Goal: Task Accomplishment & Management: Use online tool/utility

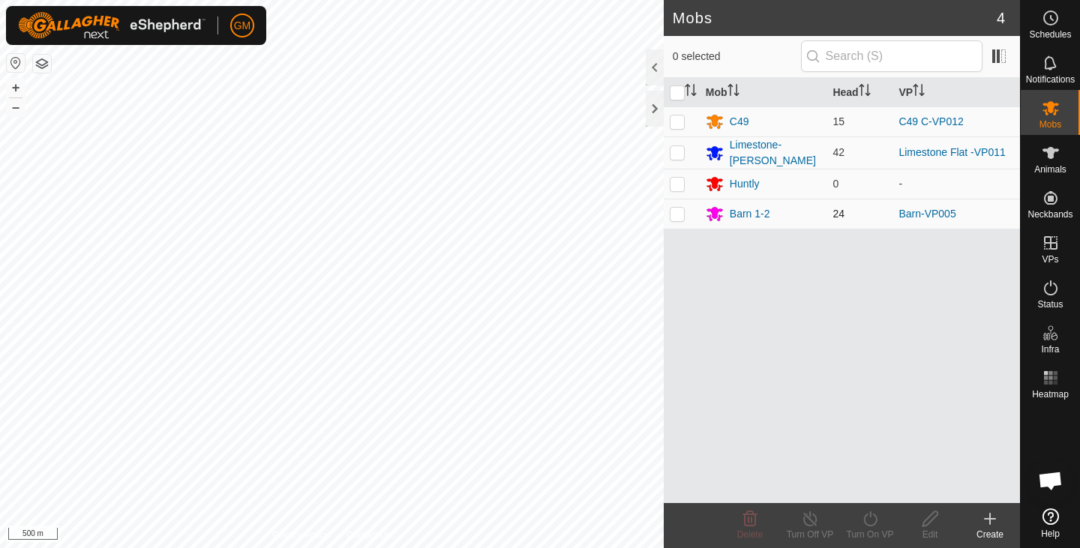
click at [674, 211] on p-checkbox at bounding box center [677, 214] width 15 height 12
checkbox input "true"
click at [19, 85] on button "+" at bounding box center [16, 88] width 18 height 18
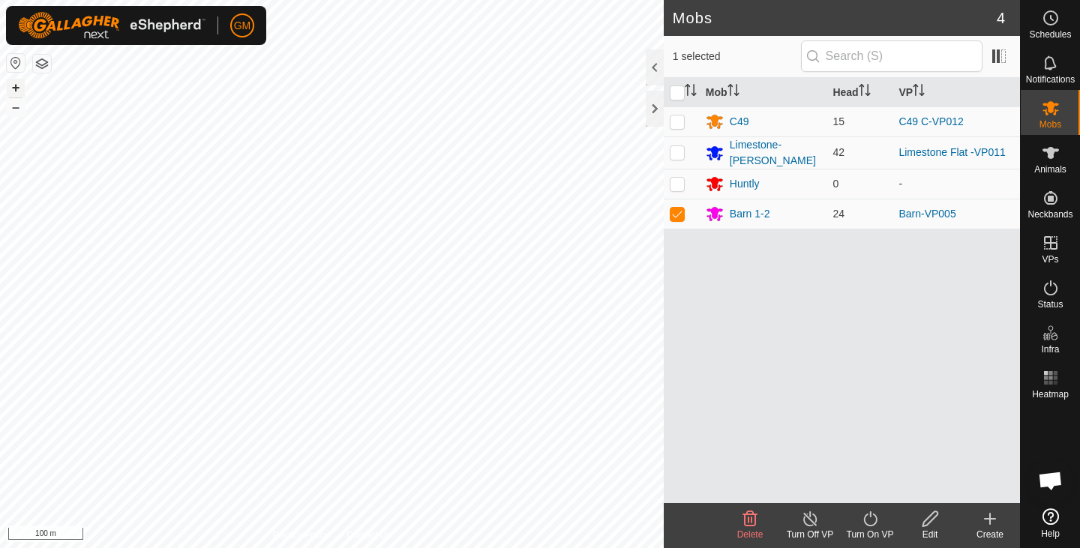
click at [16, 91] on button "+" at bounding box center [16, 88] width 18 height 18
click at [15, 87] on button "+" at bounding box center [16, 88] width 18 height 18
click at [21, 106] on button "–" at bounding box center [16, 107] width 18 height 18
click at [936, 509] on div "Edit" at bounding box center [930, 525] width 60 height 45
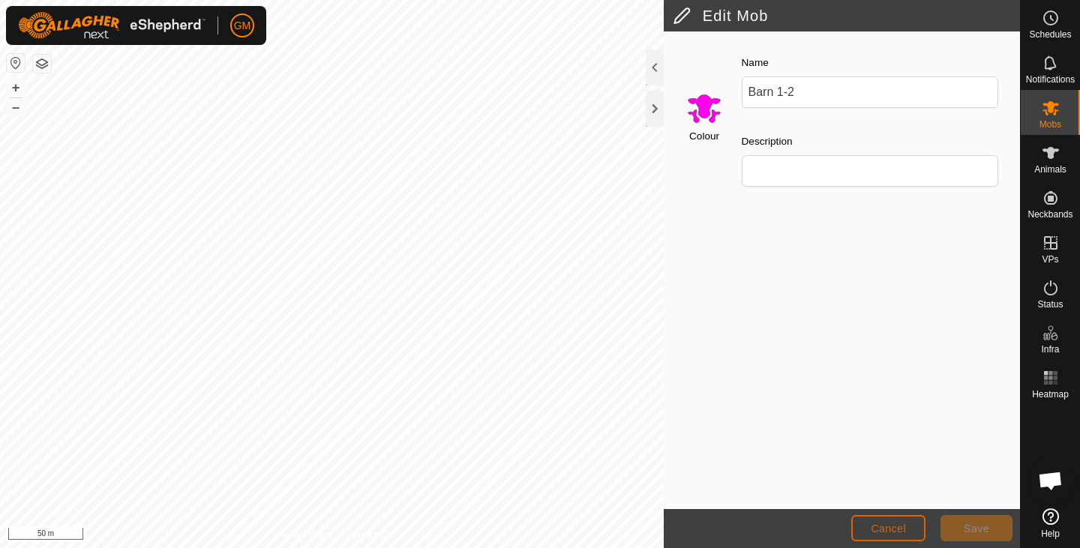
click at [900, 523] on span "Cancel" at bounding box center [887, 529] width 35 height 12
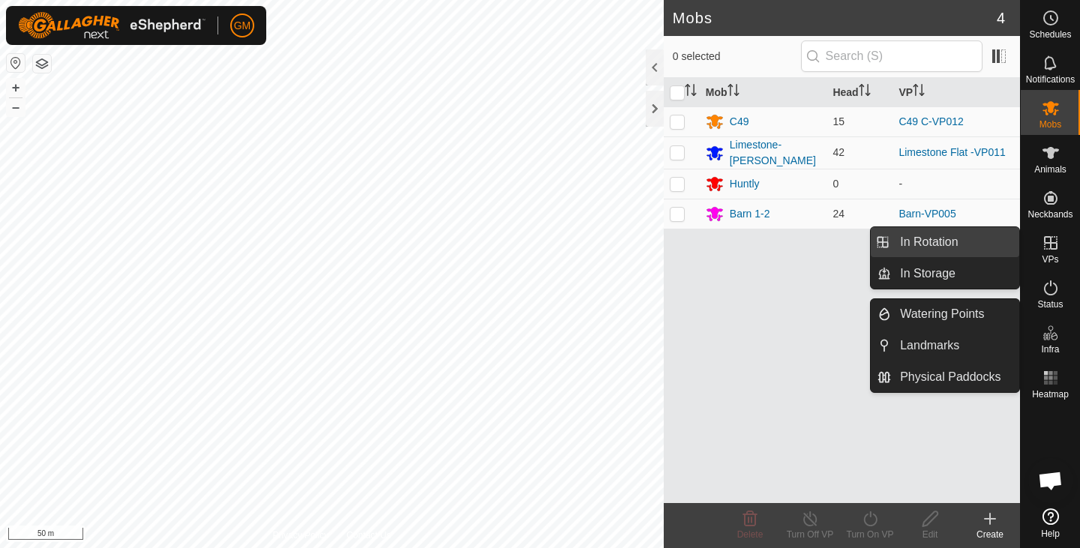
click at [907, 241] on link "In Rotation" at bounding box center [955, 242] width 128 height 30
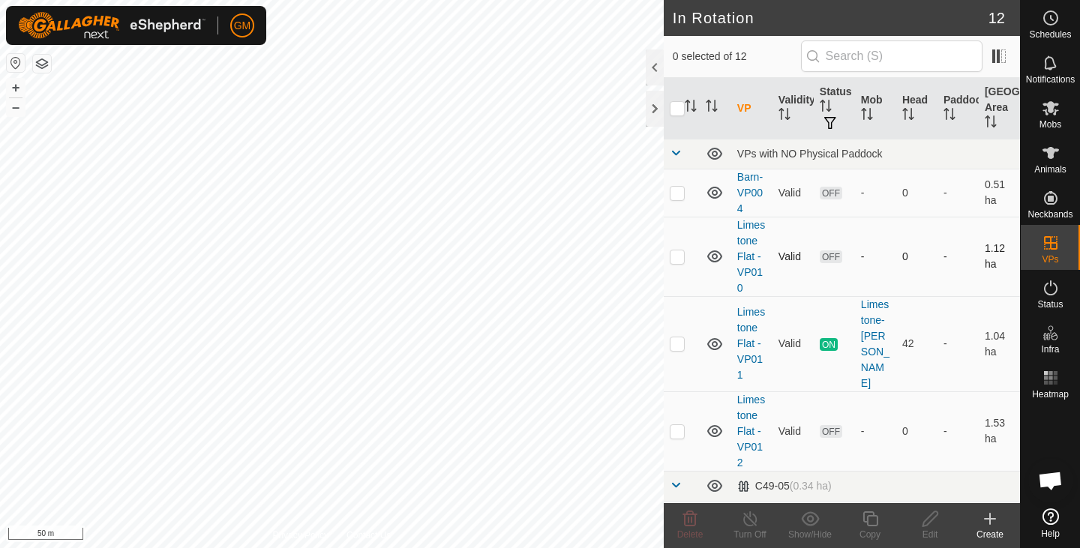
checkbox input "true"
click at [874, 521] on icon at bounding box center [870, 519] width 19 height 18
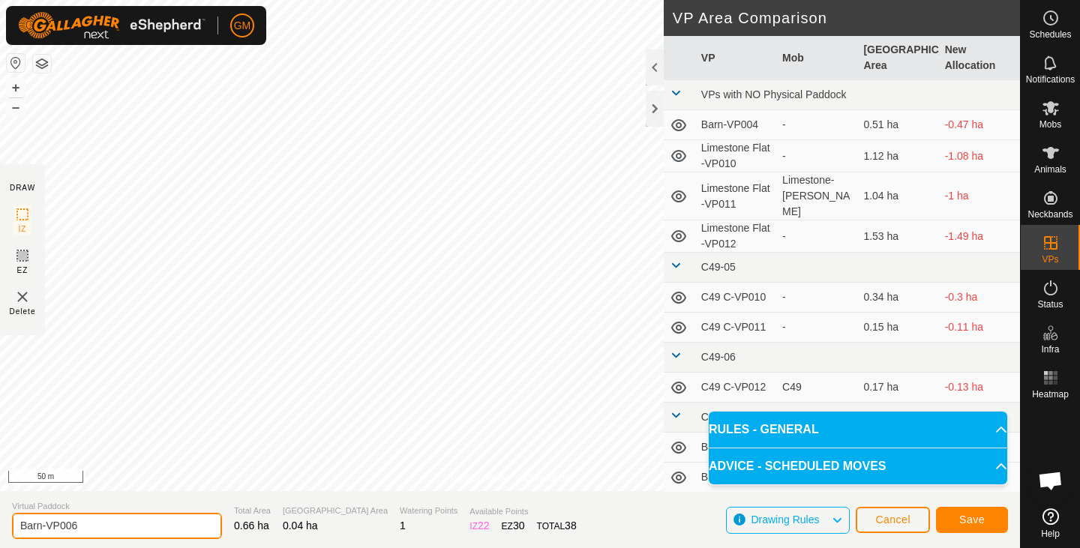
click at [100, 529] on input "Barn-VP006" at bounding box center [117, 526] width 210 height 26
type input "Barn-VP005.5"
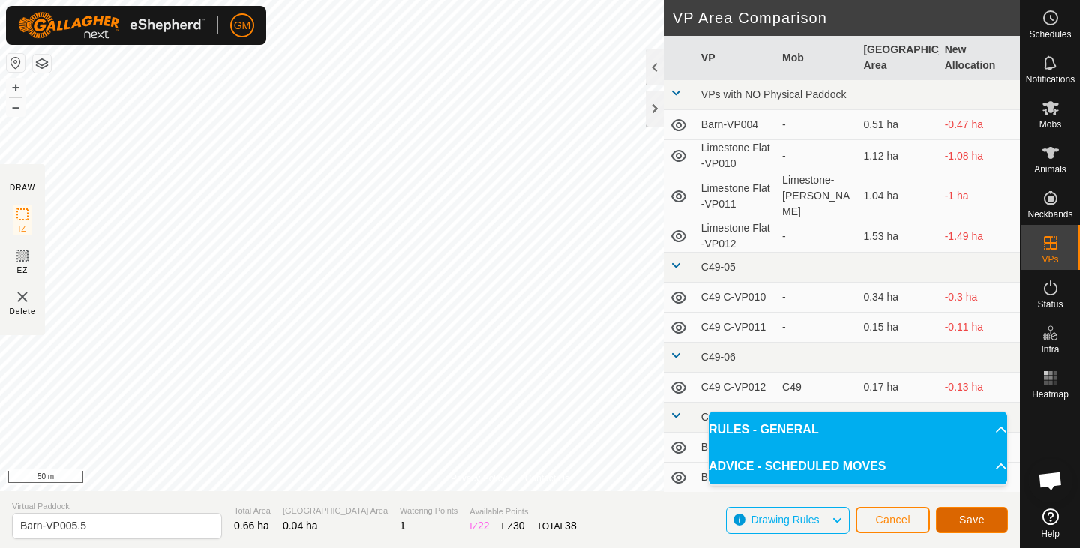
click at [957, 511] on button "Save" at bounding box center [972, 520] width 72 height 26
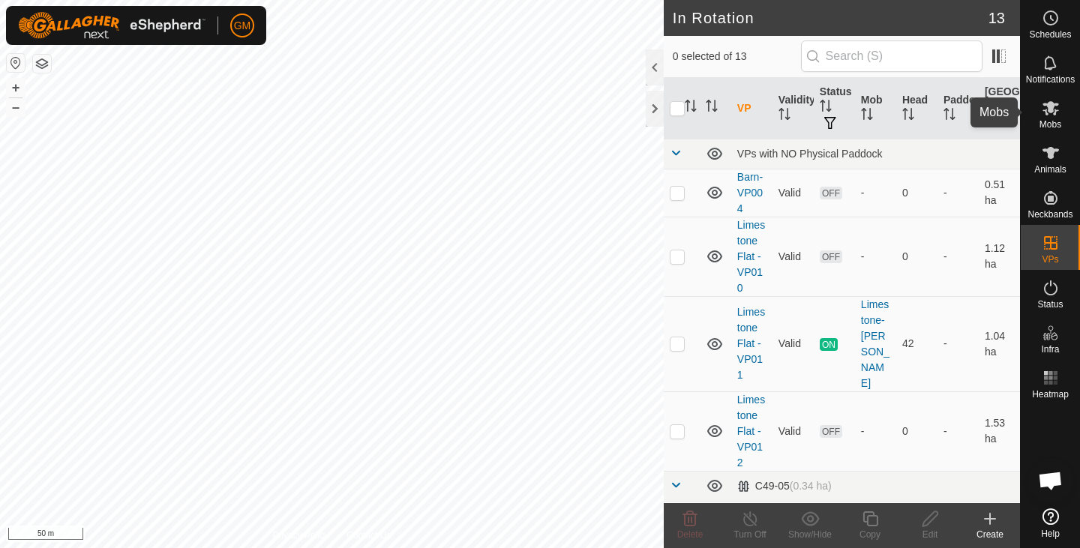
click at [1050, 107] on icon at bounding box center [1050, 108] width 16 height 14
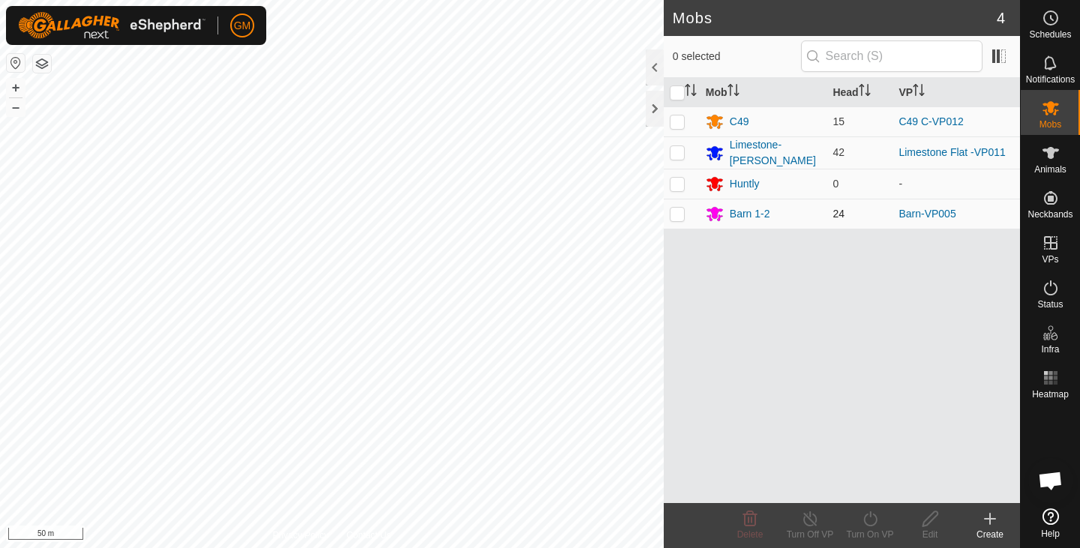
click at [685, 211] on td at bounding box center [682, 214] width 36 height 30
checkbox input "true"
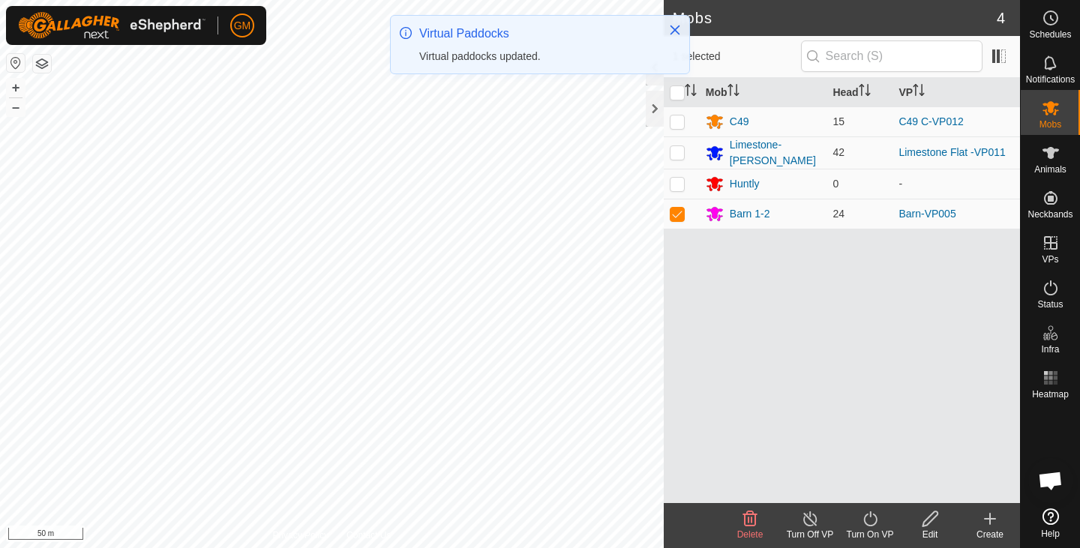
click at [868, 520] on icon at bounding box center [870, 519] width 19 height 18
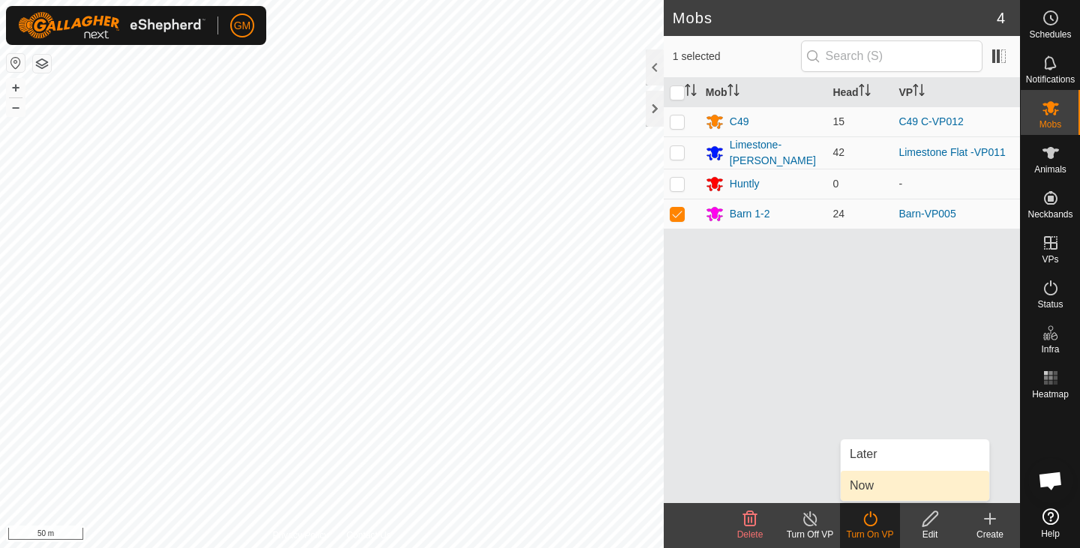
click at [860, 486] on link "Now" at bounding box center [914, 486] width 148 height 30
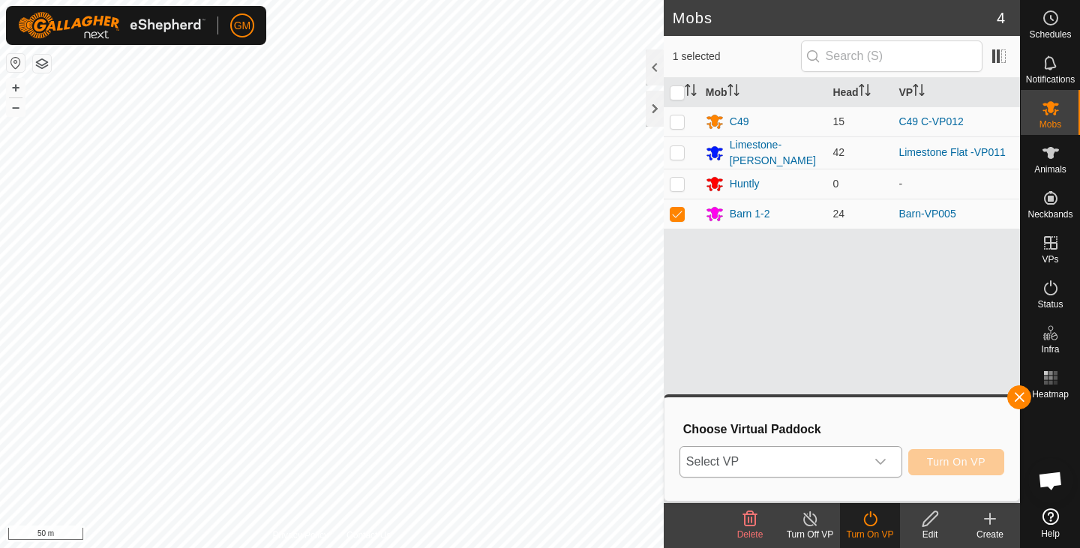
click at [882, 460] on icon "dropdown trigger" at bounding box center [880, 462] width 10 height 6
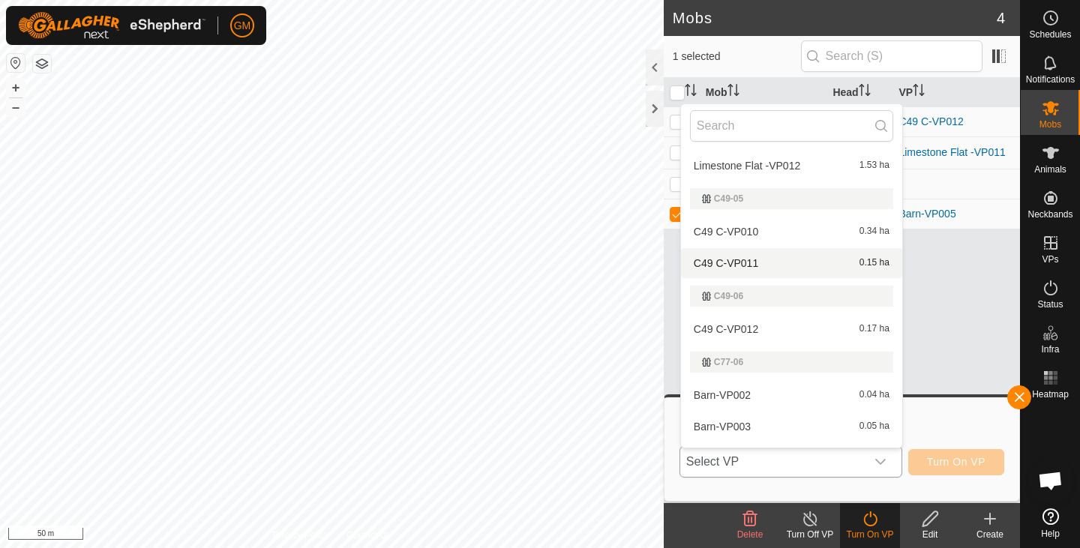
scroll to position [280, 0]
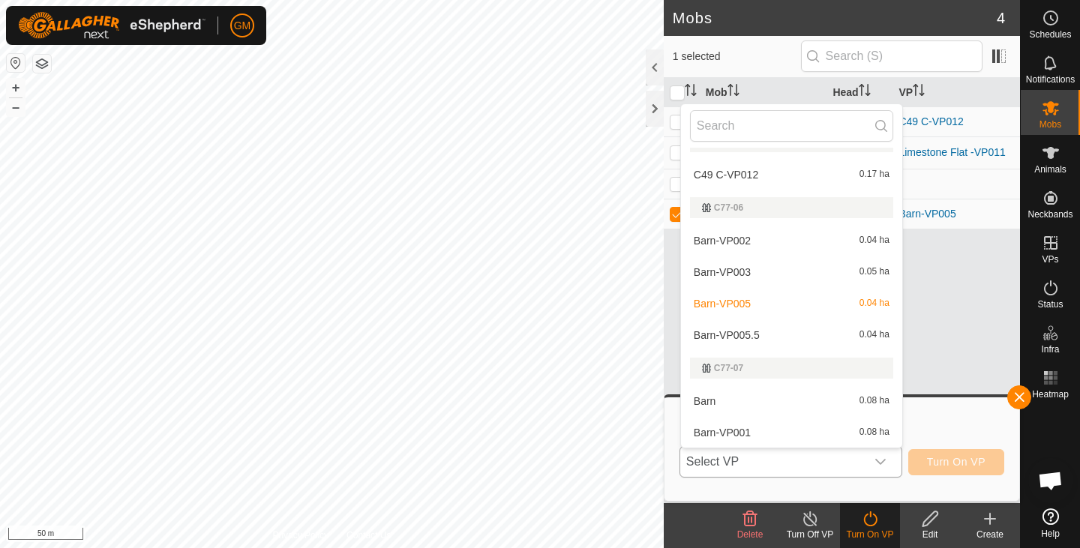
click at [862, 329] on li "Barn-VP005.5 0.04 ha" at bounding box center [791, 335] width 221 height 30
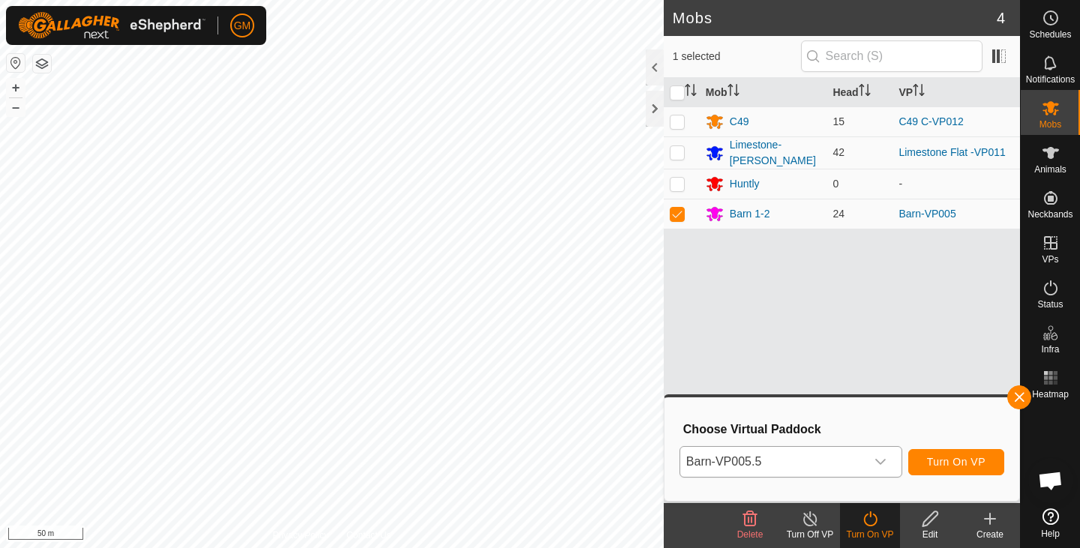
click at [930, 513] on icon at bounding box center [930, 519] width 19 height 18
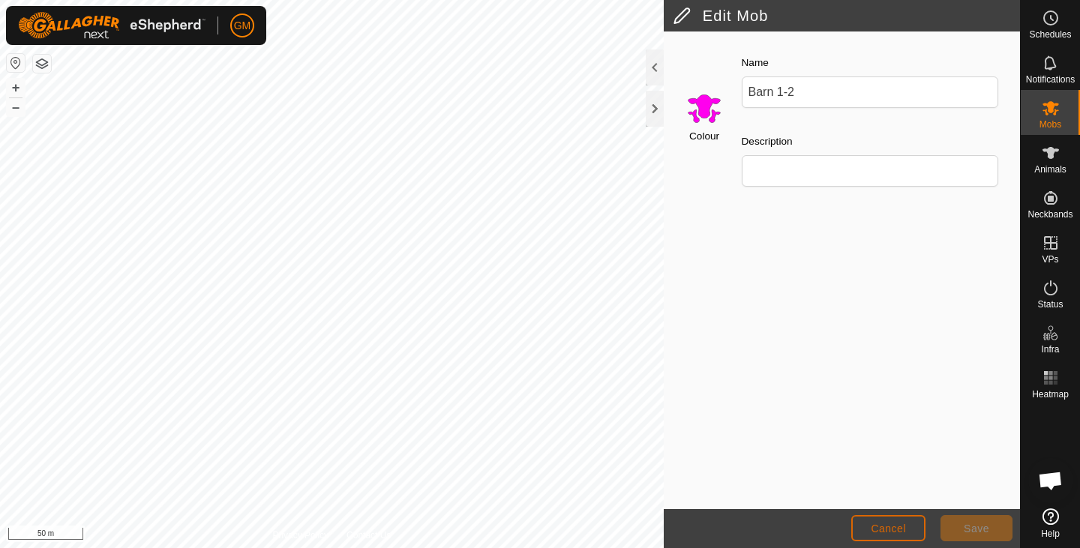
click at [892, 526] on span "Cancel" at bounding box center [887, 529] width 35 height 12
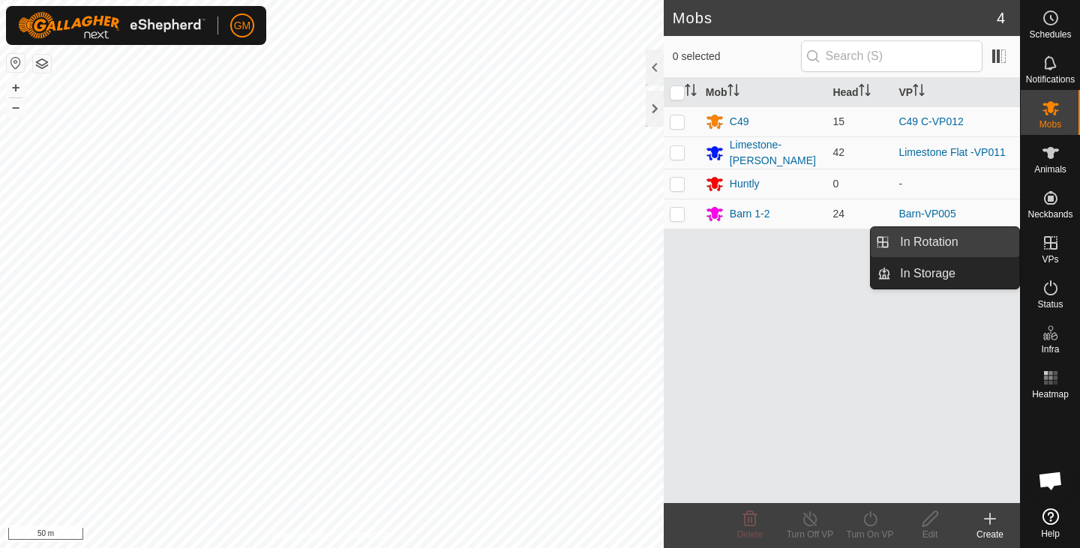
click at [949, 239] on link "In Rotation" at bounding box center [955, 242] width 128 height 30
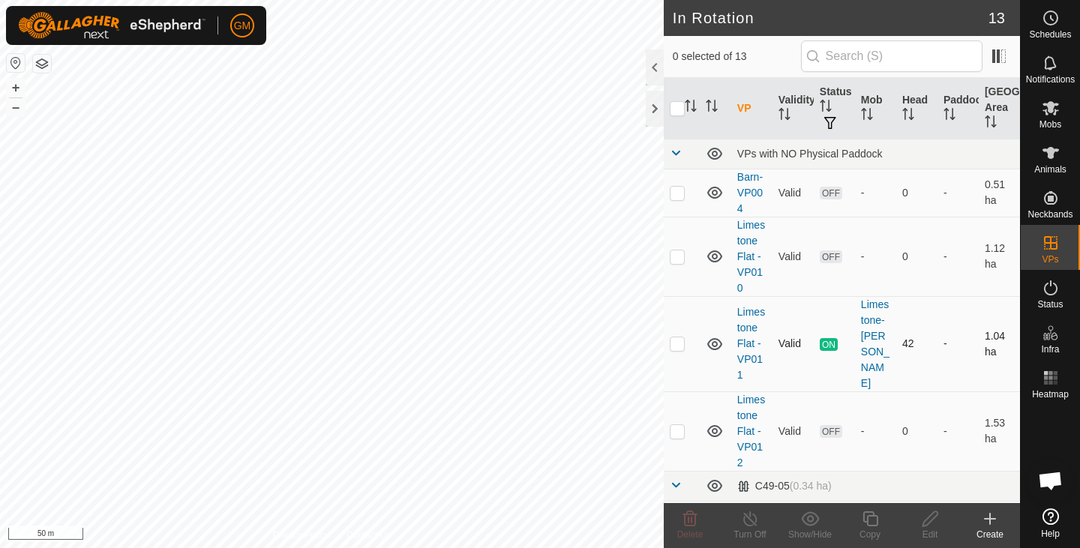
checkbox input "true"
click at [931, 514] on icon at bounding box center [929, 518] width 15 height 15
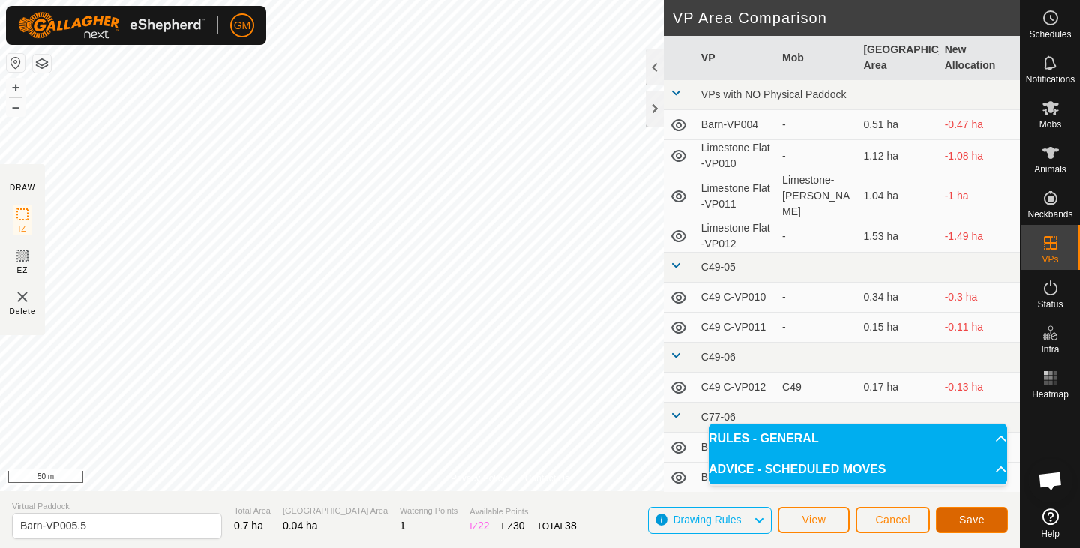
click at [961, 517] on span "Save" at bounding box center [971, 520] width 25 height 12
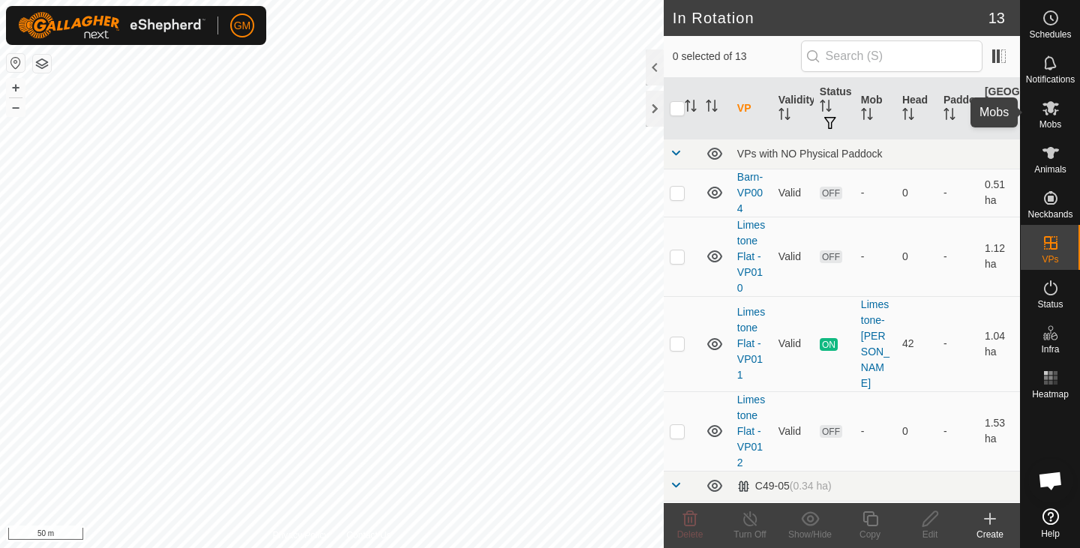
click at [1044, 113] on icon at bounding box center [1050, 108] width 16 height 14
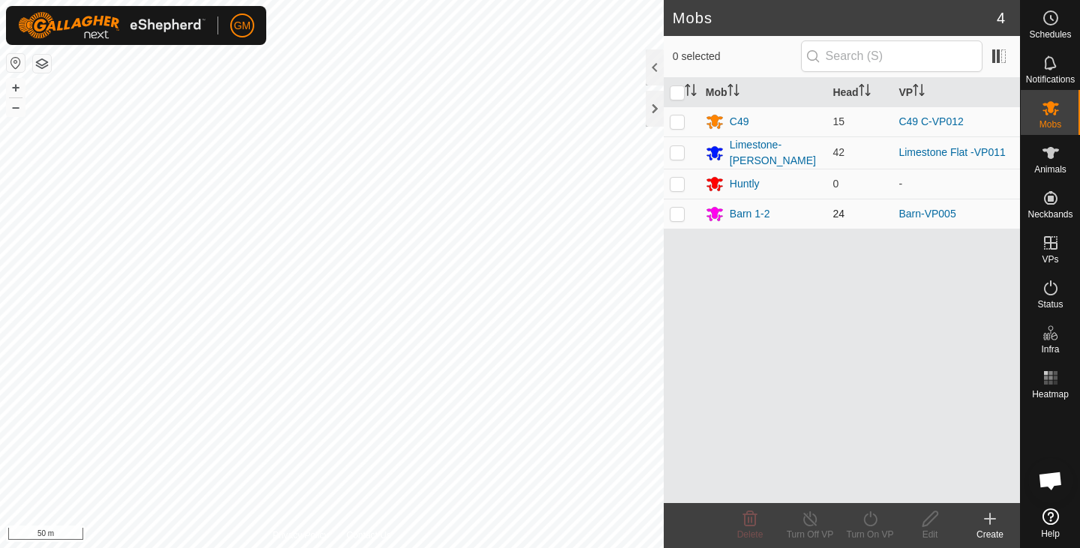
click at [676, 214] on p-checkbox at bounding box center [677, 214] width 15 height 12
checkbox input "true"
click at [868, 514] on icon at bounding box center [870, 519] width 19 height 18
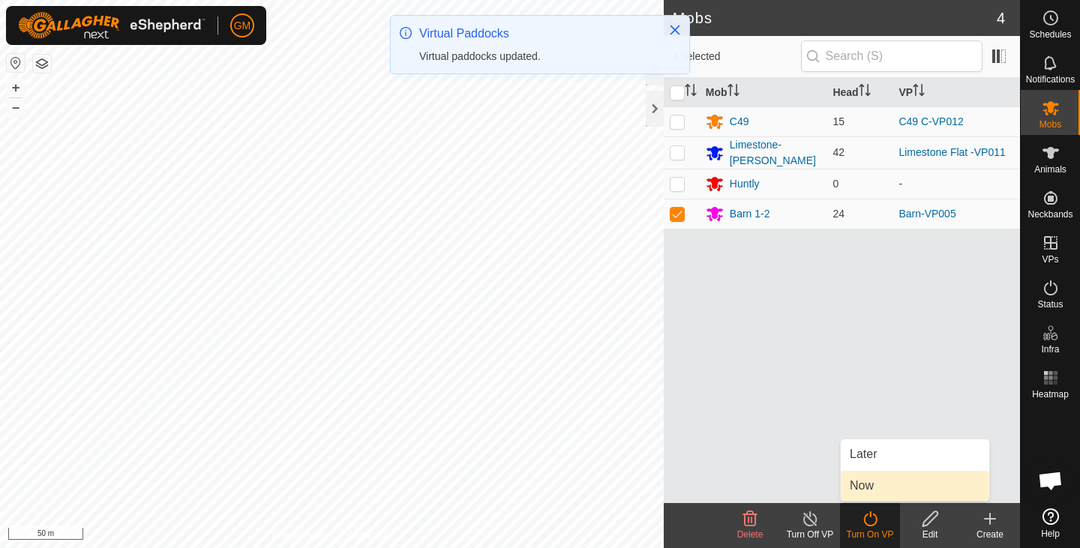
click at [869, 485] on link "Now" at bounding box center [914, 486] width 148 height 30
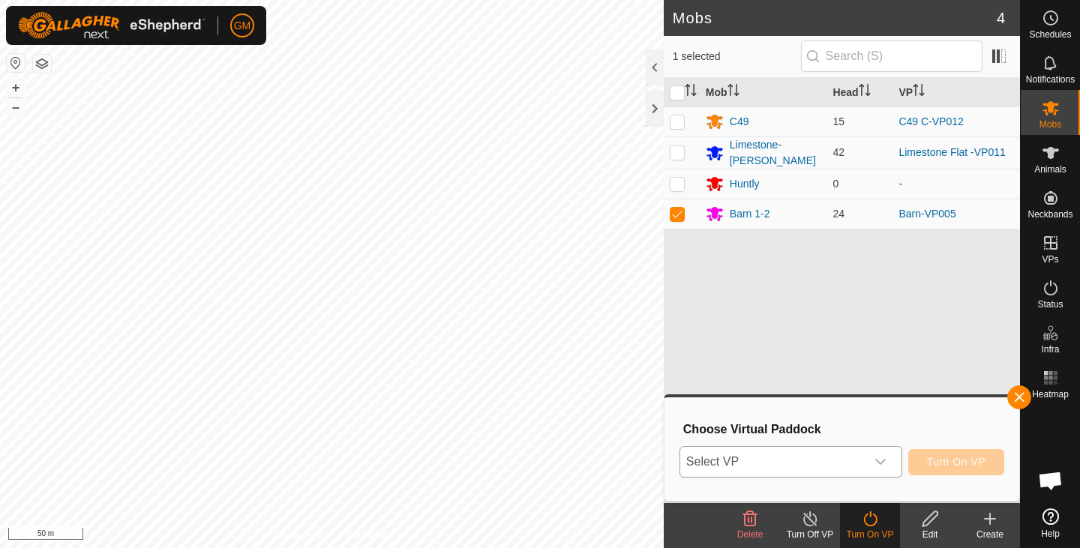
click at [883, 463] on icon "dropdown trigger" at bounding box center [880, 462] width 12 height 12
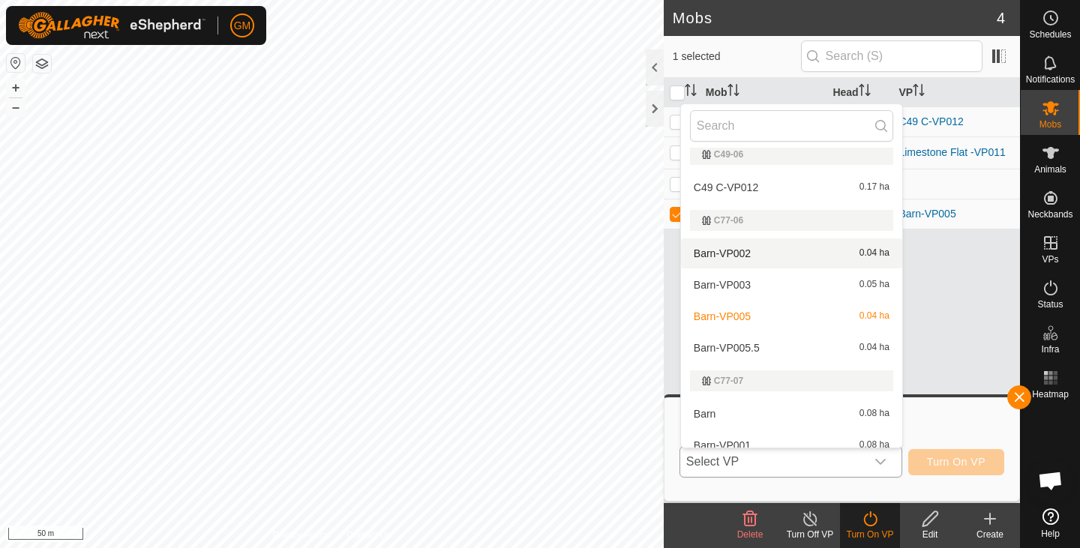
scroll to position [270, 0]
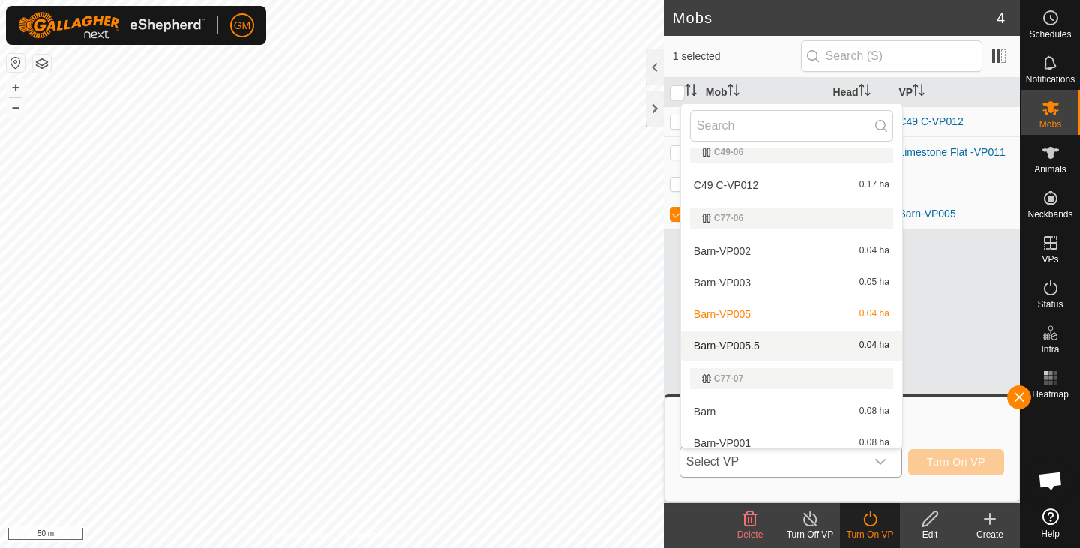
click at [794, 342] on li "Barn-VP005.5 0.04 ha" at bounding box center [791, 346] width 221 height 30
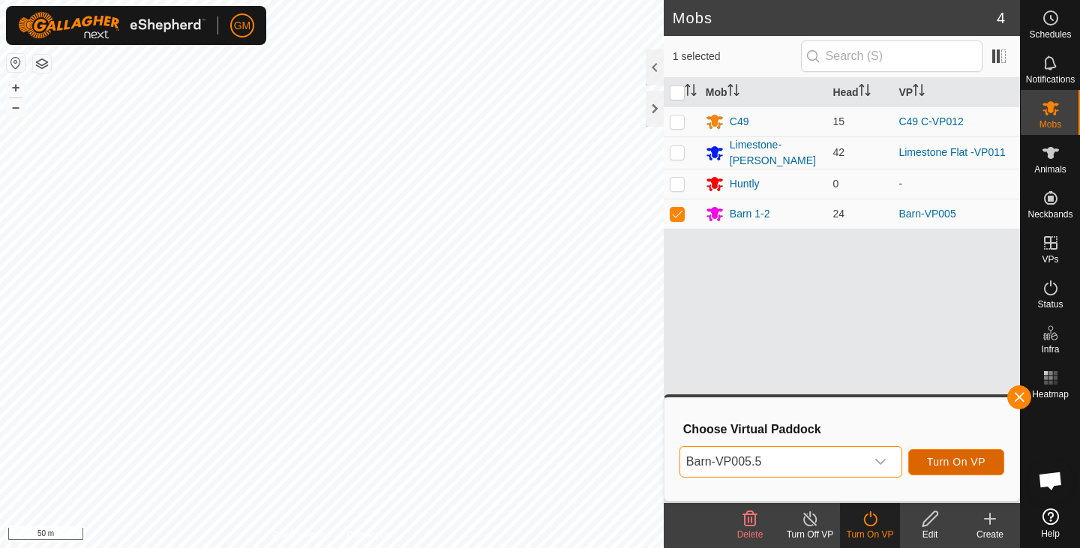
click at [939, 467] on span "Turn On VP" at bounding box center [956, 462] width 58 height 12
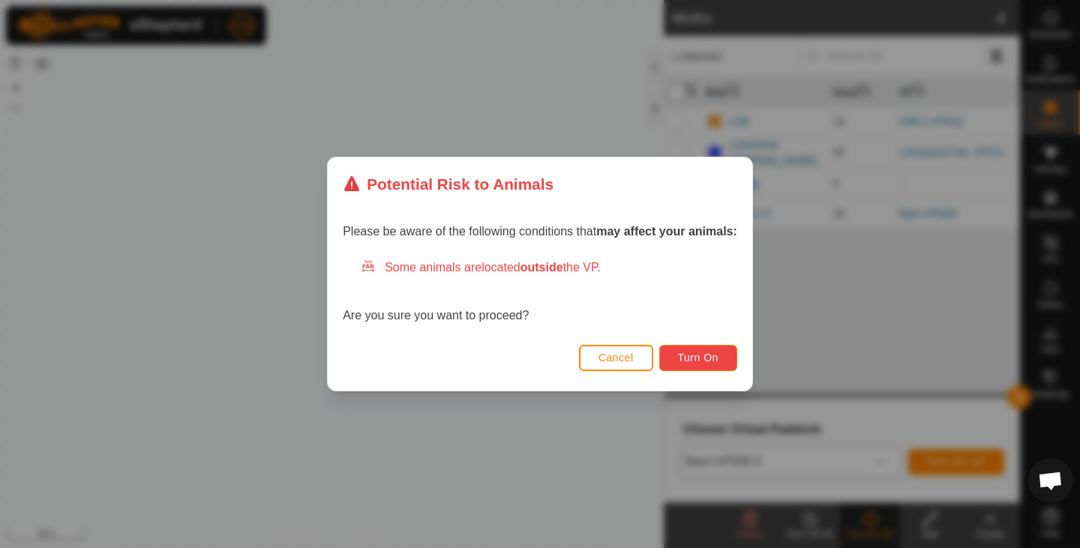
click at [720, 353] on button "Turn On" at bounding box center [698, 358] width 78 height 26
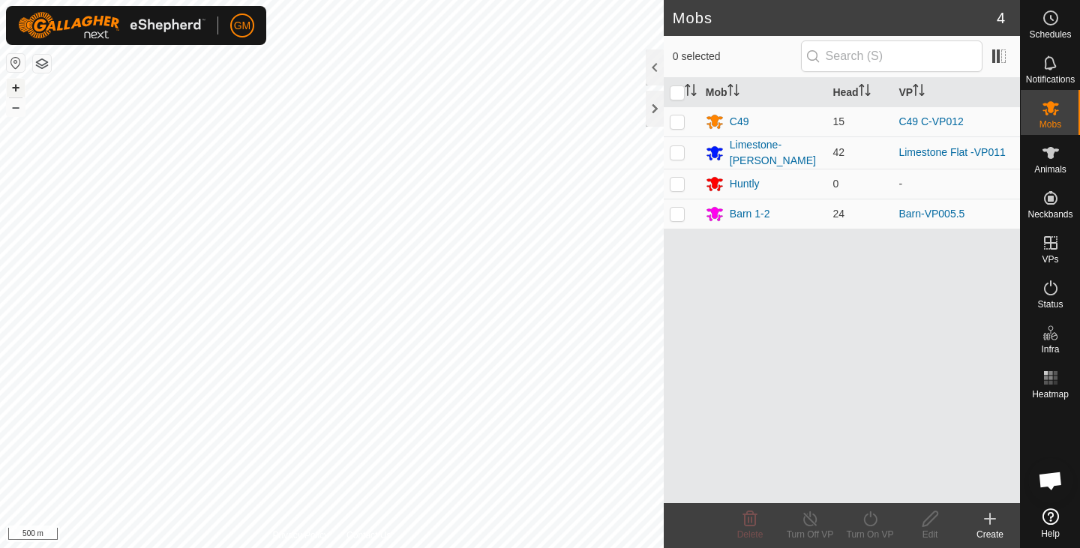
click at [15, 90] on button "+" at bounding box center [16, 88] width 18 height 18
